Goal: Information Seeking & Learning: Compare options

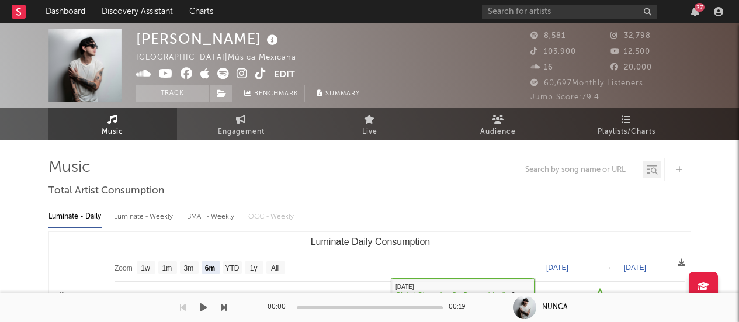
select select "6m"
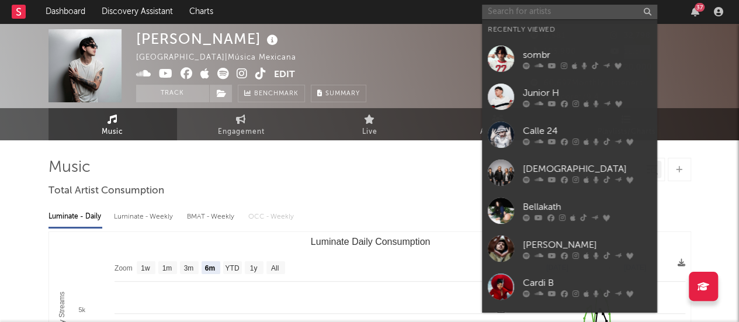
click at [530, 17] on input "text" at bounding box center [569, 12] width 175 height 15
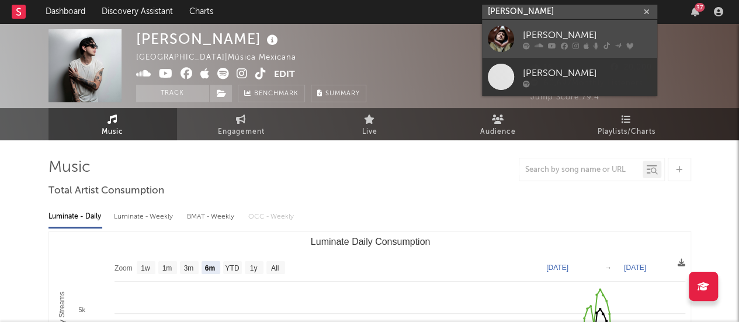
type input "[PERSON_NAME]"
click at [509, 27] on div at bounding box center [501, 39] width 26 height 26
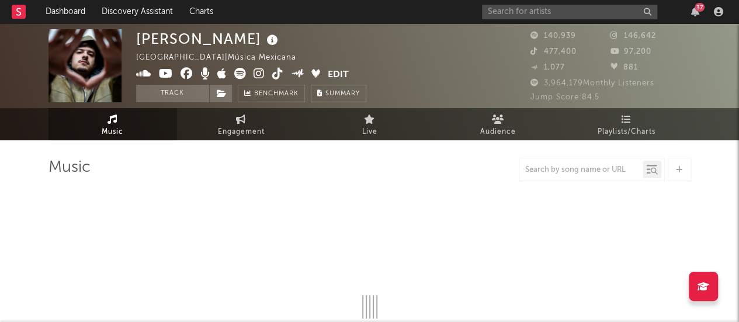
select select "6m"
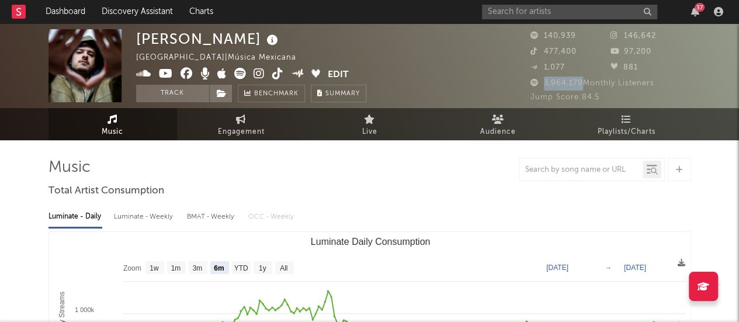
drag, startPoint x: 580, startPoint y: 81, endPoint x: 542, endPoint y: 86, distance: 38.3
click at [542, 86] on span "3,964,179 Monthly Listeners" at bounding box center [592, 83] width 124 height 8
copy span "3,964,179"
drag, startPoint x: 574, startPoint y: 51, endPoint x: 540, endPoint y: 52, distance: 34.5
click at [540, 52] on span "477,400" at bounding box center [553, 52] width 46 height 8
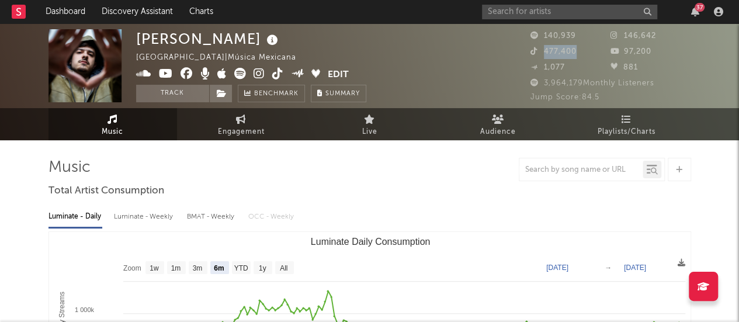
copy span "477,400"
drag, startPoint x: 622, startPoint y: 34, endPoint x: 677, endPoint y: 39, distance: 55.1
click at [677, 39] on div "146,642" at bounding box center [651, 36] width 81 height 14
copy span "146,642"
drag, startPoint x: 624, startPoint y: 51, endPoint x: 685, endPoint y: 51, distance: 61.3
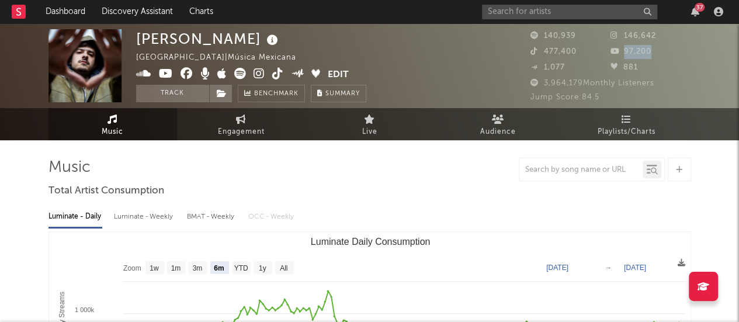
click at [685, 51] on div "97,200" at bounding box center [651, 52] width 81 height 14
copy span "97,200"
click at [545, 5] on input "text" at bounding box center [569, 12] width 175 height 15
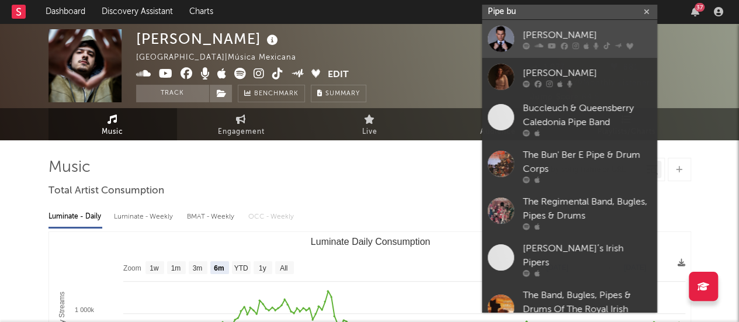
type input "Pipe bu"
click at [539, 40] on div "[PERSON_NAME]" at bounding box center [587, 35] width 129 height 14
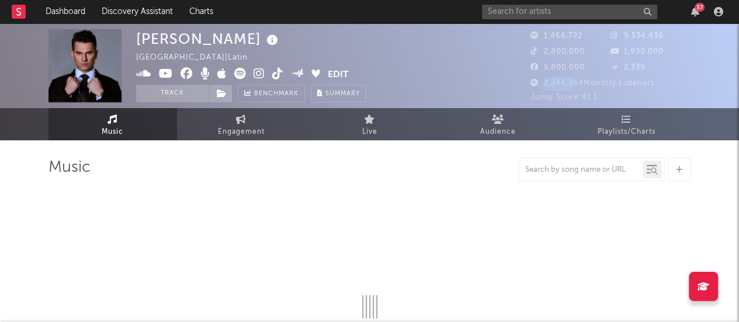
select select "6m"
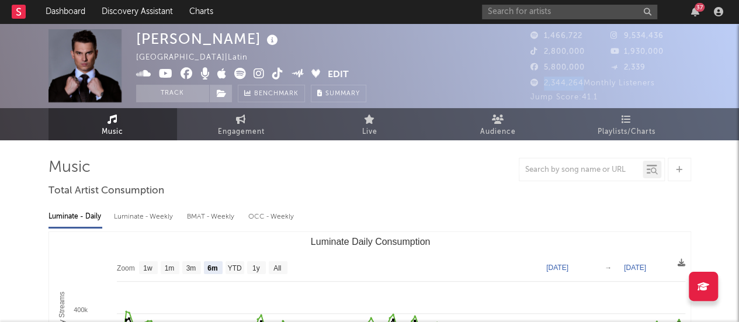
drag, startPoint x: 543, startPoint y: 85, endPoint x: 583, endPoint y: 86, distance: 39.8
click at [583, 86] on span "2,344,264 Monthly Listeners" at bounding box center [592, 83] width 124 height 8
drag, startPoint x: 542, startPoint y: 51, endPoint x: 588, endPoint y: 59, distance: 46.9
click at [588, 59] on div "1,466,722 9,534,436 2,800,000 1,930,000 5,800,000 2,339" at bounding box center [610, 52] width 161 height 47
copy span "2,800,000"
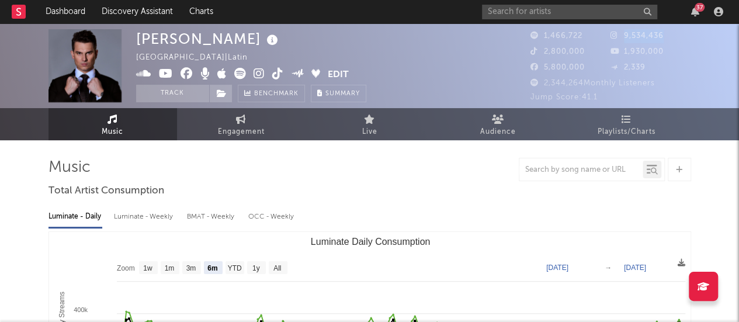
drag, startPoint x: 622, startPoint y: 35, endPoint x: 686, endPoint y: 32, distance: 64.9
click at [686, 32] on div "9,534,436" at bounding box center [651, 36] width 81 height 14
copy span "9,534,436"
drag, startPoint x: 622, startPoint y: 52, endPoint x: 671, endPoint y: 54, distance: 49.1
click at [671, 54] on div "1,930,000" at bounding box center [651, 52] width 81 height 14
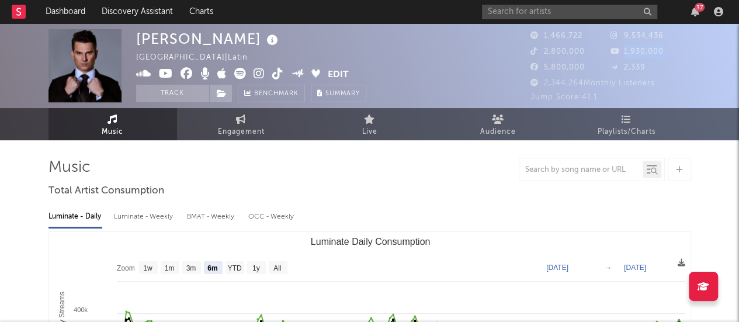
copy span "1,930,000"
